Goal: Transaction & Acquisition: Purchase product/service

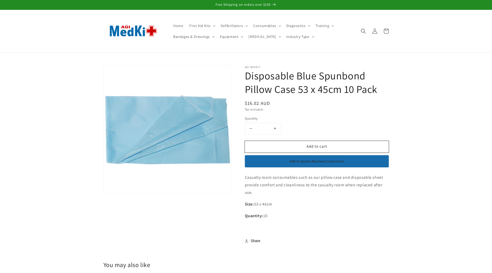
drag, startPoint x: 245, startPoint y: 75, endPoint x: 400, endPoint y: 88, distance: 155.2
click at [400, 88] on section "Skip to product information Open media 1 in modal 1 / of 1 AGI MedKit Disposabl…" at bounding box center [246, 157] width 311 height 182
click at [401, 89] on section "Skip to product information Open media 1 in modal 1 / of 1 AGI MedKit Disposabl…" at bounding box center [246, 157] width 311 height 182
drag, startPoint x: 401, startPoint y: 90, endPoint x: 242, endPoint y: 74, distance: 159.8
click at [242, 74] on section "Skip to product information Open media 1 in modal 1 / of 1 AGI MedKit Disposabl…" at bounding box center [246, 157] width 311 height 182
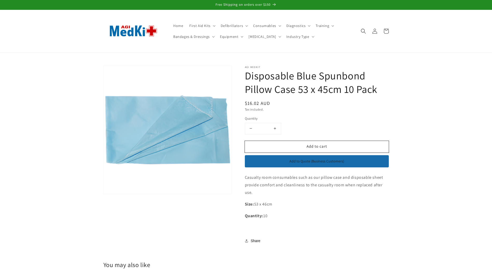
drag, startPoint x: 242, startPoint y: 74, endPoint x: 314, endPoint y: 88, distance: 73.8
click at [314, 88] on h1 "Disposable Blue Spunbond Pillow Case 53 x 45cm 10 Pack" at bounding box center [317, 82] width 144 height 27
click at [234, 27] on span "Defibrillators" at bounding box center [232, 25] width 22 height 5
click at [232, 52] on link "[MEDICAL_DATA] Accessories" at bounding box center [243, 53] width 51 height 14
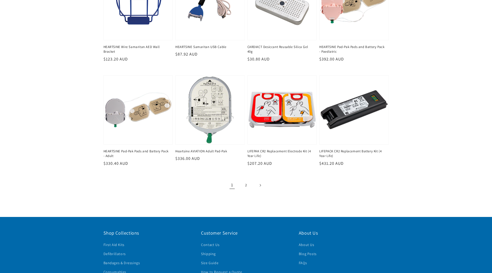
scroll to position [597, 0]
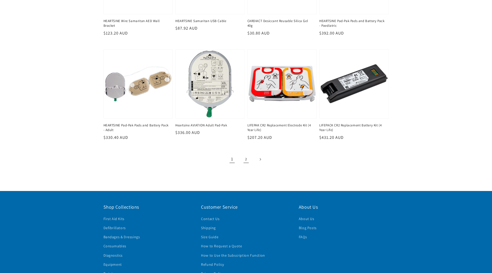
click at [244, 159] on link "2" at bounding box center [245, 159] width 11 height 11
